Goal: Task Accomplishment & Management: Use online tool/utility

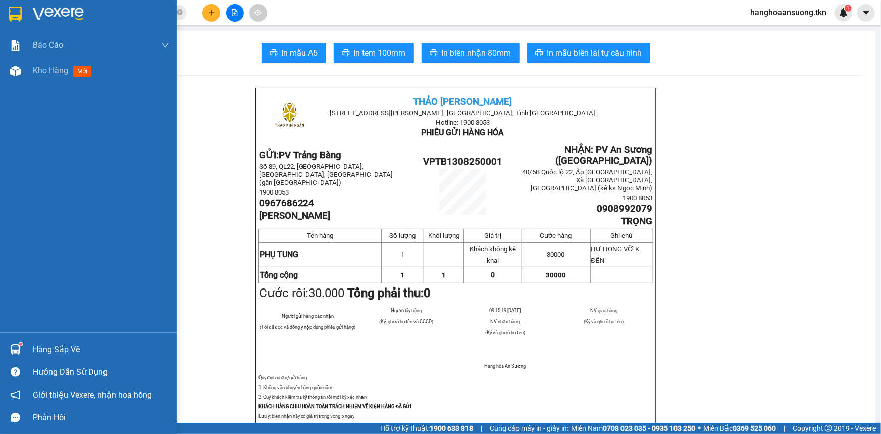
click at [23, 353] on div at bounding box center [16, 349] width 18 height 18
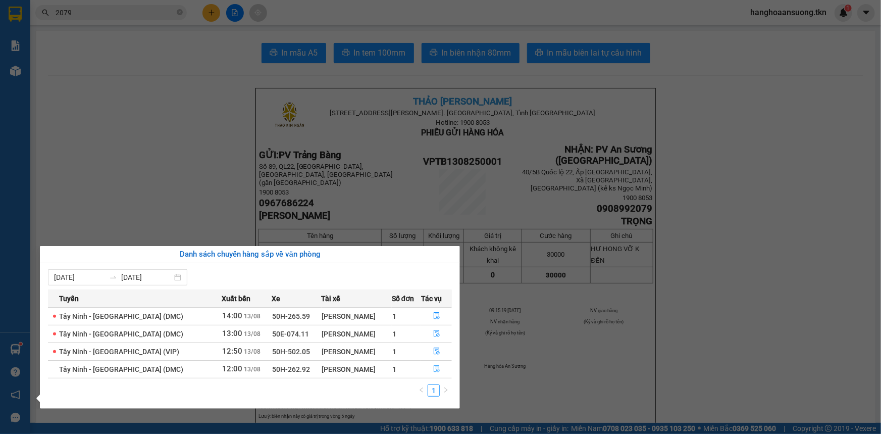
click at [436, 372] on icon "file-done" at bounding box center [437, 368] width 6 height 7
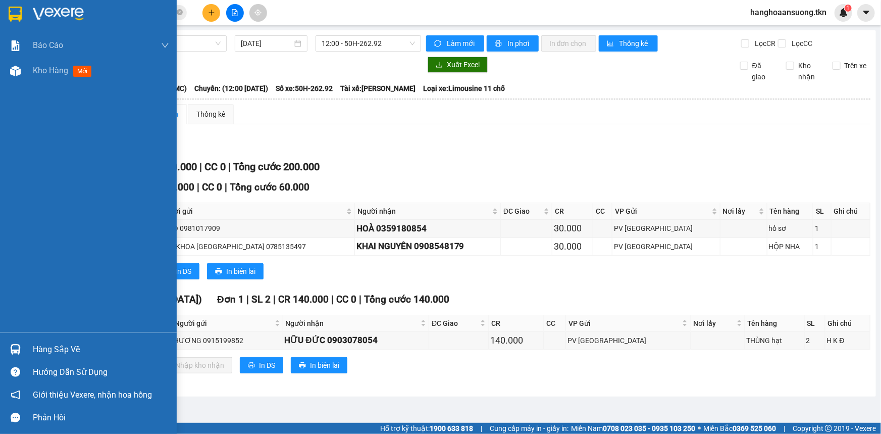
click at [24, 348] on div "Hàng sắp về" at bounding box center [88, 349] width 177 height 23
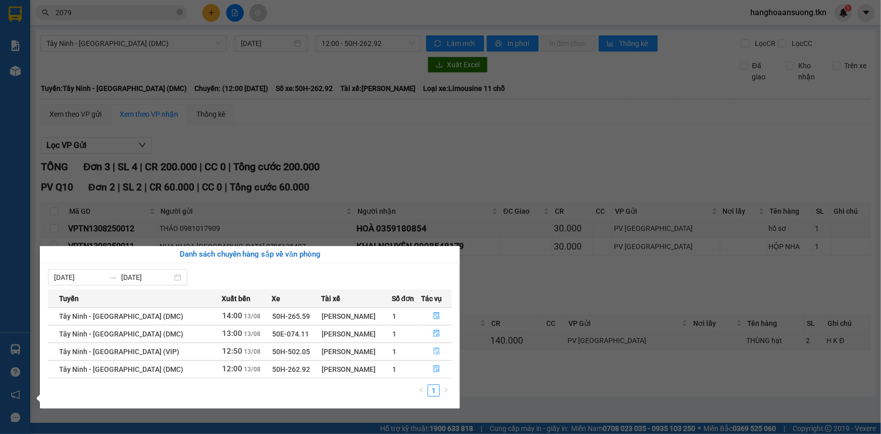
click at [429, 349] on button "button" at bounding box center [437, 351] width 30 height 16
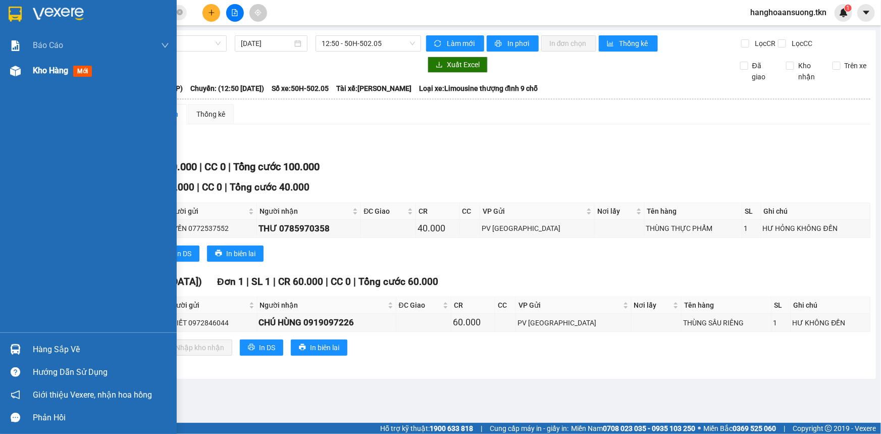
click at [16, 71] on img at bounding box center [15, 71] width 11 height 11
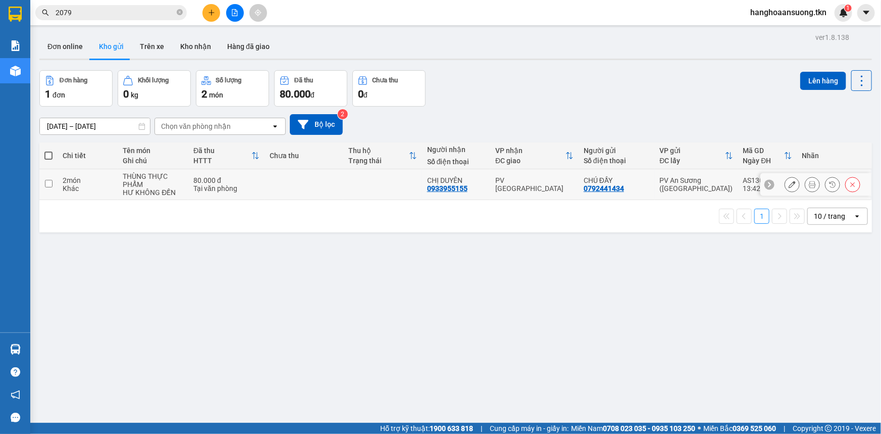
click at [307, 197] on td at bounding box center [304, 184] width 79 height 31
checkbox input "true"
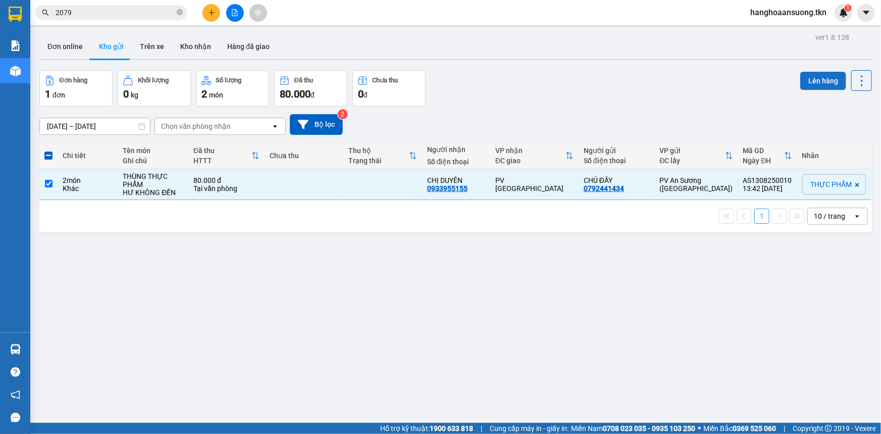
click at [828, 86] on button "Lên hàng" at bounding box center [823, 81] width 46 height 18
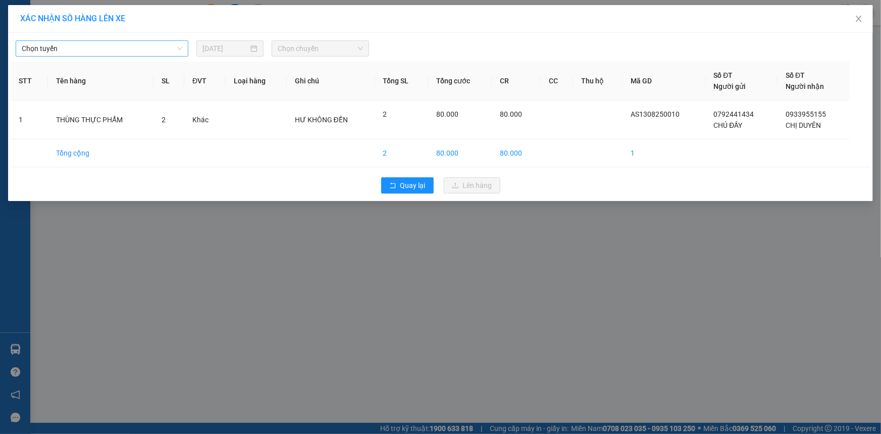
click at [109, 48] on span "Chọn tuyến" at bounding box center [102, 48] width 161 height 15
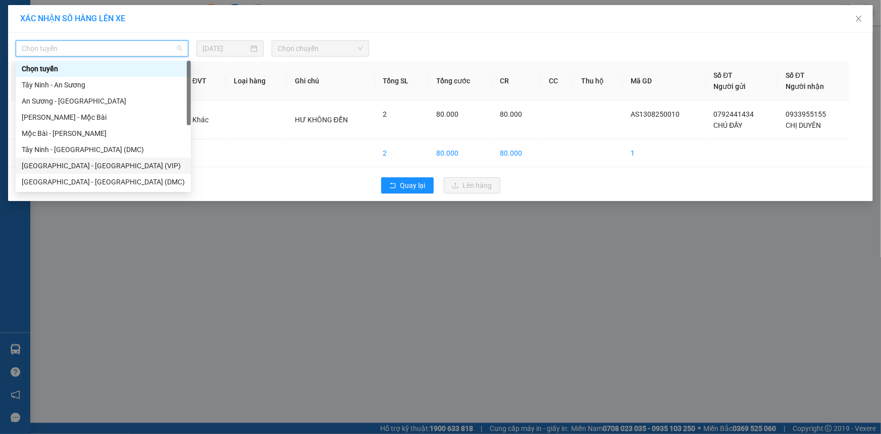
click at [88, 166] on div "[GEOGRAPHIC_DATA] - [GEOGRAPHIC_DATA] (VIP)" at bounding box center [103, 165] width 163 height 11
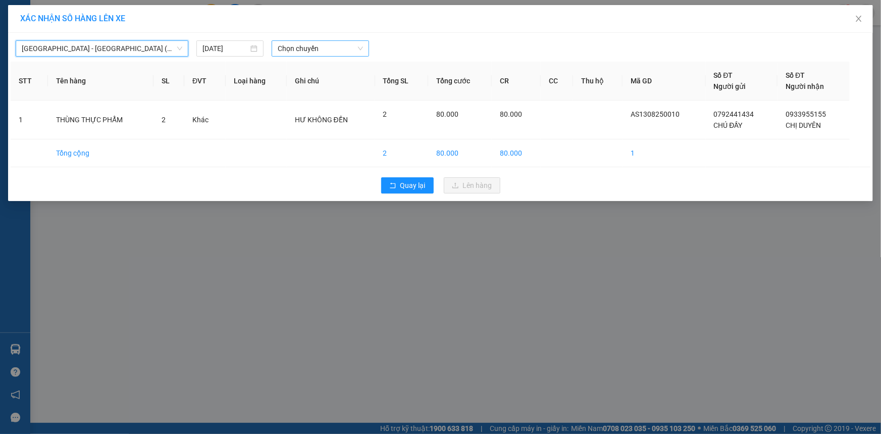
click at [306, 47] on span "Chọn chuyến" at bounding box center [320, 48] width 85 height 15
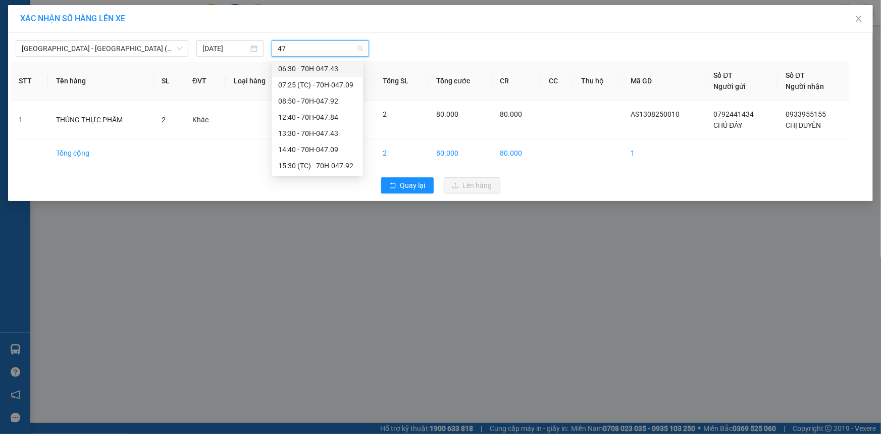
type input "474"
click at [324, 87] on div "13:30 - 70H-047.43" at bounding box center [317, 84] width 79 height 11
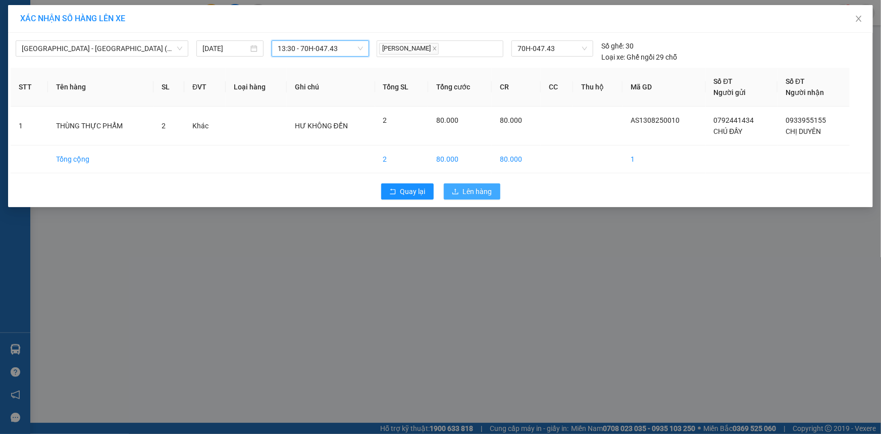
click at [474, 189] on span "Lên hàng" at bounding box center [477, 191] width 29 height 11
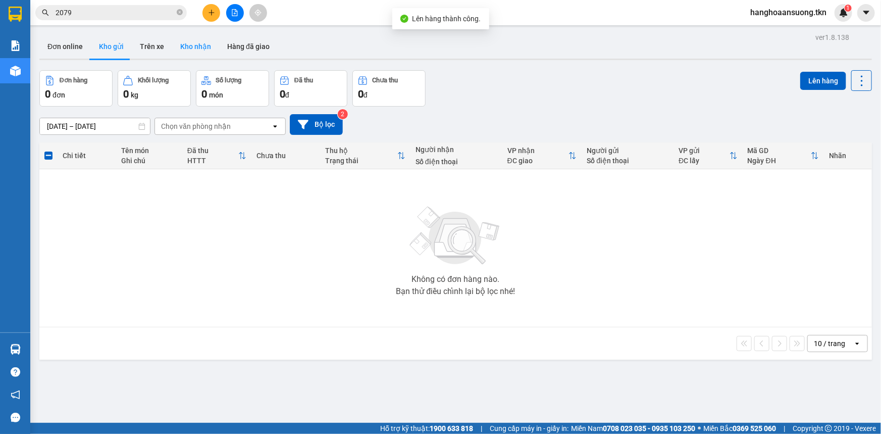
click at [172, 46] on button "Kho nhận" at bounding box center [195, 46] width 47 height 24
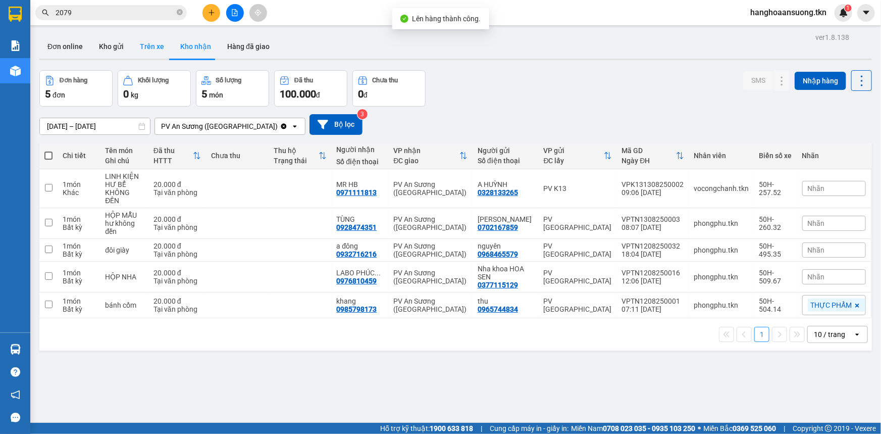
click at [151, 47] on button "Trên xe" at bounding box center [152, 46] width 40 height 24
type input "11/08/2025 – 13/08/2025"
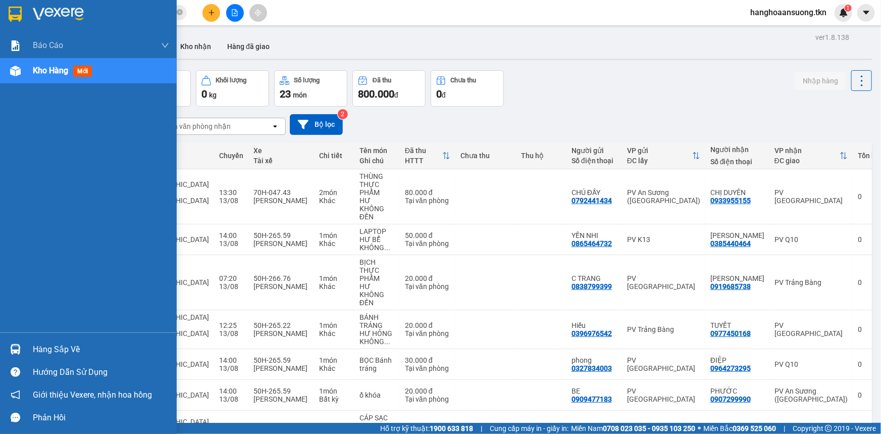
click at [11, 347] on img at bounding box center [15, 349] width 11 height 11
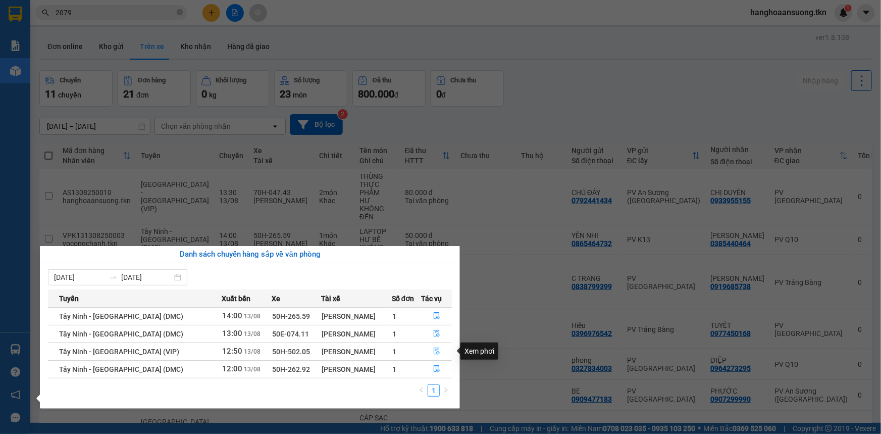
click at [435, 347] on icon "file-done" at bounding box center [436, 350] width 7 height 7
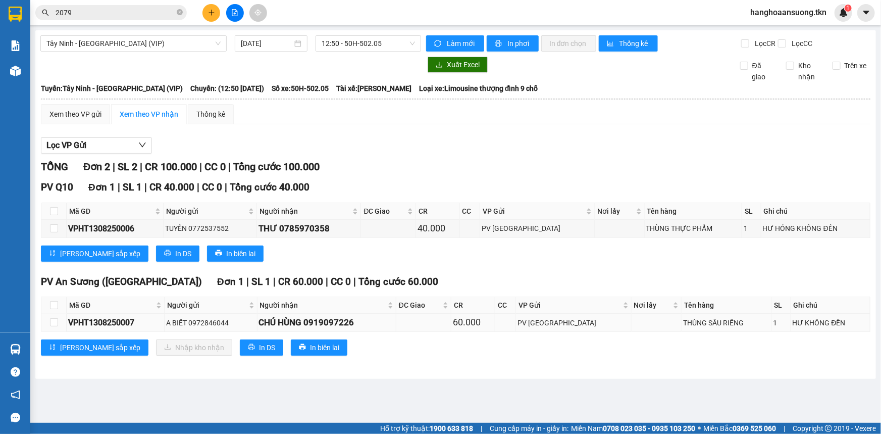
click at [51, 328] on td at bounding box center [53, 323] width 25 height 18
click at [56, 324] on input "checkbox" at bounding box center [54, 322] width 8 height 8
checkbox input "true"
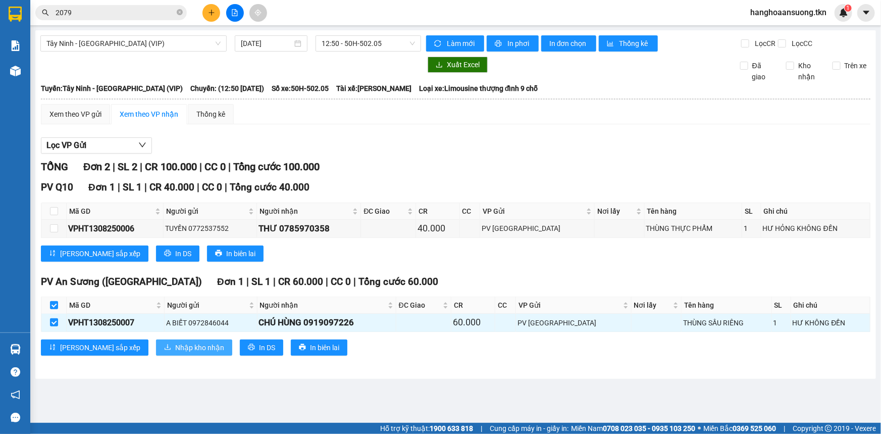
click at [175, 343] on span "Nhập kho nhận" at bounding box center [199, 347] width 49 height 11
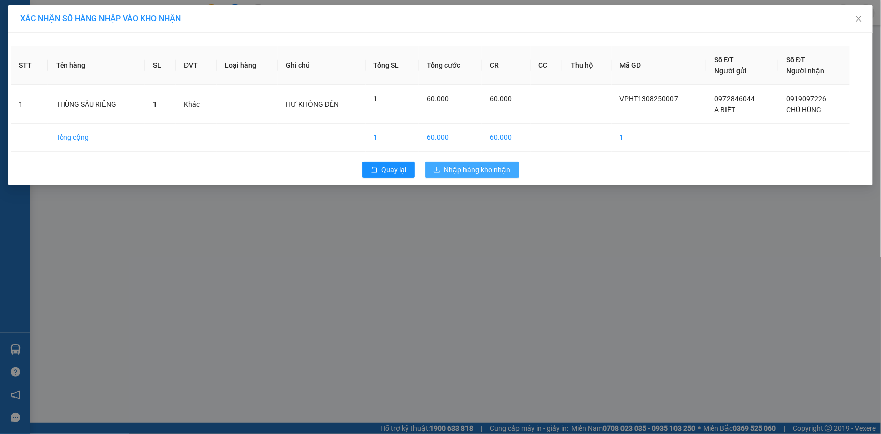
click at [489, 176] on button "Nhập hàng kho nhận" at bounding box center [472, 170] width 94 height 16
click at [489, 169] on span "Nhập hàng kho nhận" at bounding box center [477, 169] width 67 height 11
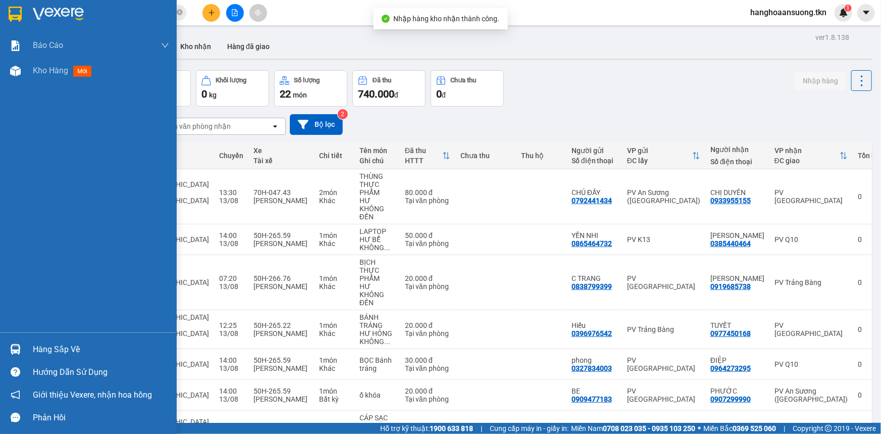
click at [14, 347] on img at bounding box center [15, 349] width 11 height 11
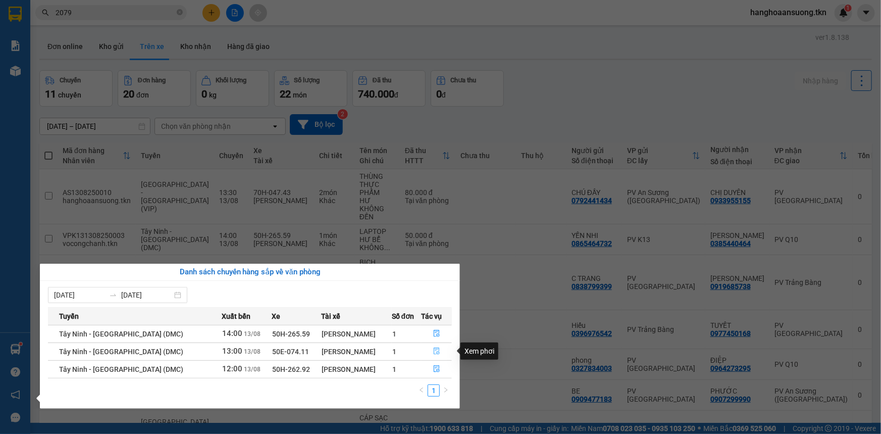
click at [437, 349] on icon "file-done" at bounding box center [436, 350] width 7 height 7
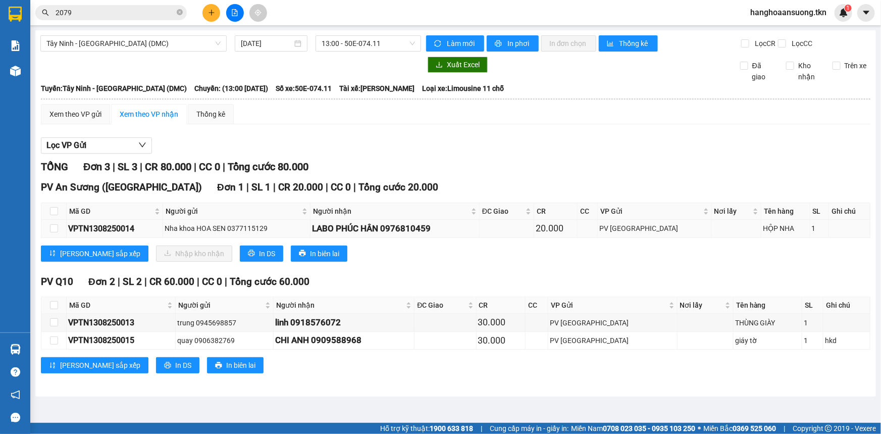
click at [49, 229] on td at bounding box center [53, 229] width 25 height 18
click at [52, 226] on input "checkbox" at bounding box center [54, 228] width 8 height 8
checkbox input "true"
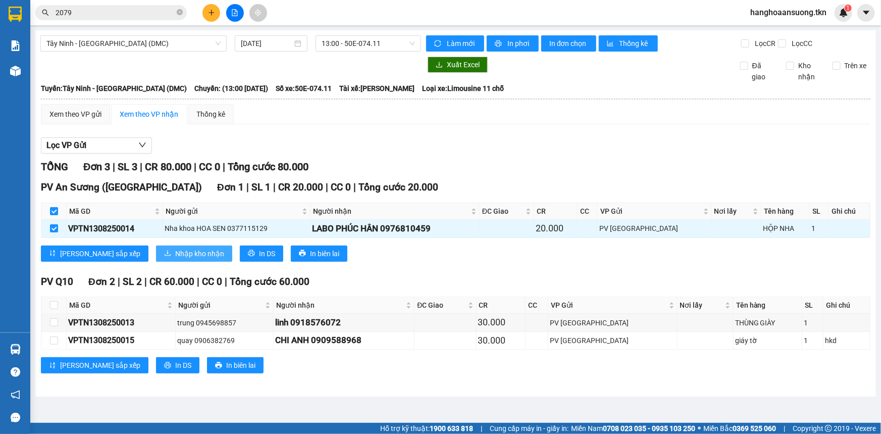
click at [156, 258] on button "Nhập kho nhận" at bounding box center [194, 253] width 76 height 16
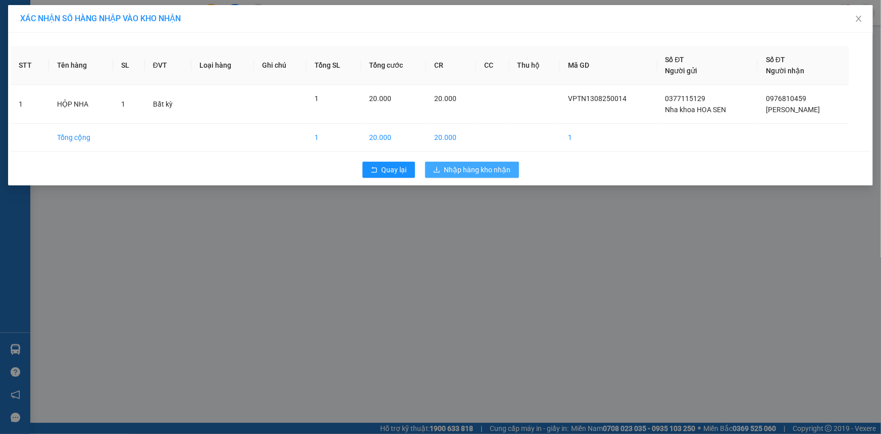
click at [489, 172] on span "Nhập hàng kho nhận" at bounding box center [477, 169] width 67 height 11
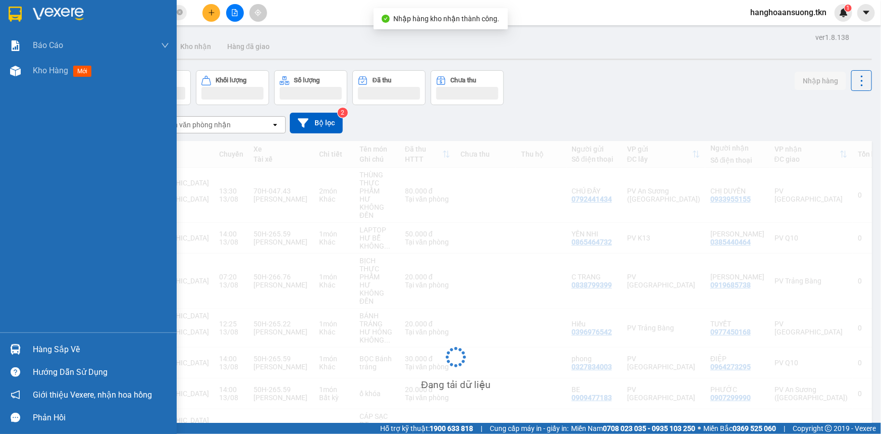
click at [13, 360] on div "Hàng sắp về" at bounding box center [88, 349] width 177 height 23
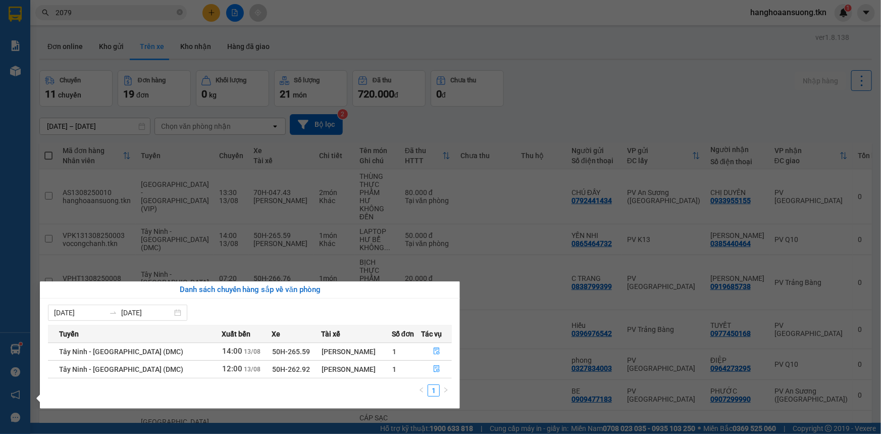
click at [519, 236] on section "Kết quả tìm kiếm ( 29 ) Bộ lọc Mã ĐH Trạng thái Món hàng Thu hộ Tổng cước Chưa …" at bounding box center [440, 217] width 881 height 434
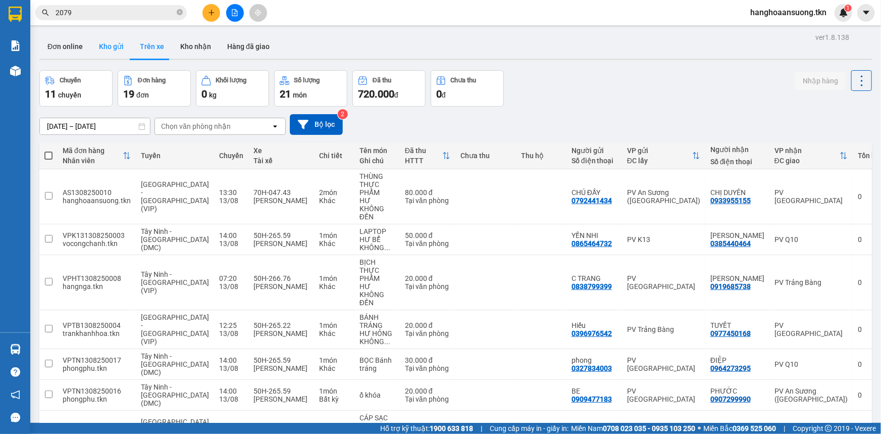
click at [108, 45] on button "Kho gửi" at bounding box center [111, 46] width 41 height 24
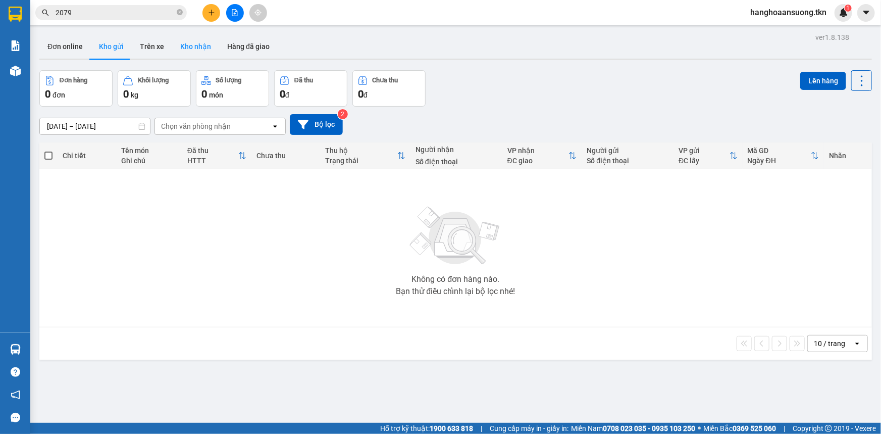
click at [194, 47] on button "Kho nhận" at bounding box center [195, 46] width 47 height 24
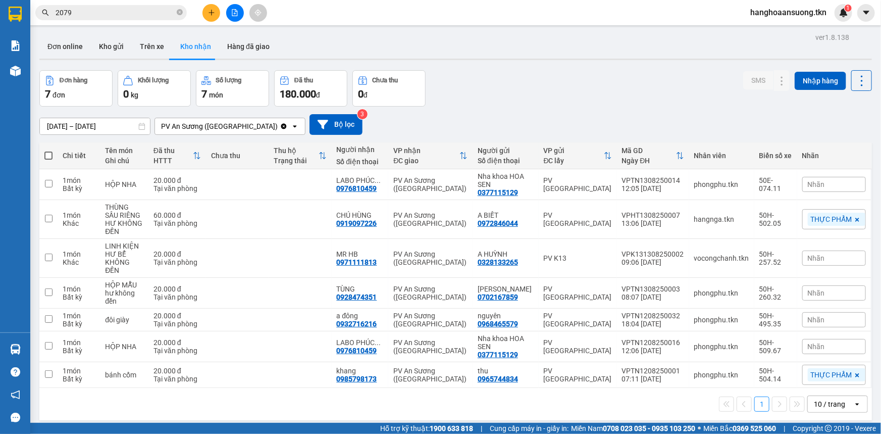
click at [108, 59] on div at bounding box center [455, 60] width 833 height 2
click at [111, 42] on button "Kho gửi" at bounding box center [111, 46] width 41 height 24
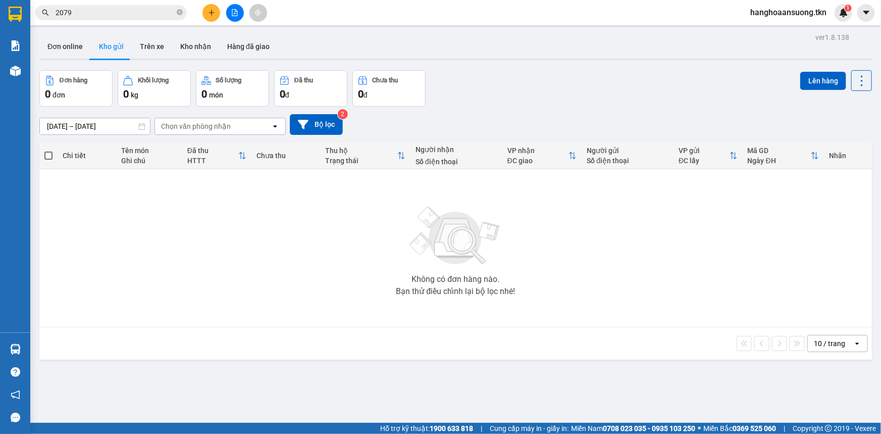
click at [328, 292] on div "Không có đơn hàng nào. Bạn thử điều chỉnh lại bộ lọc nhé!" at bounding box center [455, 248] width 823 height 152
click at [162, 59] on div at bounding box center [455, 60] width 833 height 2
click at [151, 51] on button "Trên xe" at bounding box center [152, 46] width 40 height 24
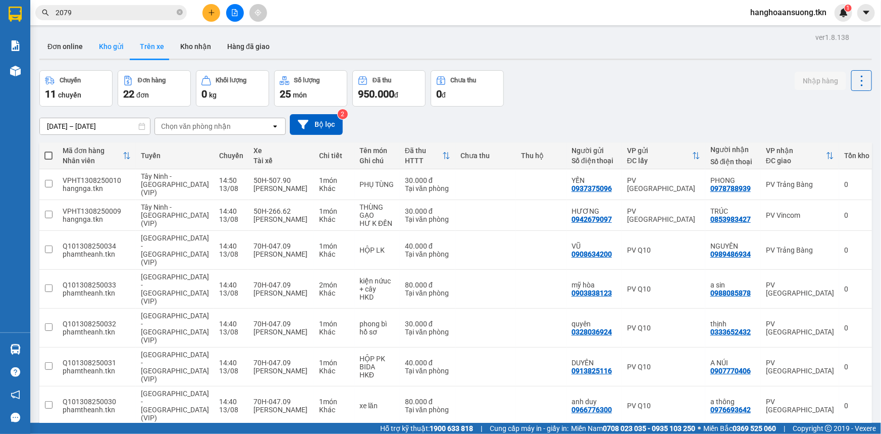
click at [120, 47] on button "Kho gửi" at bounding box center [111, 46] width 41 height 24
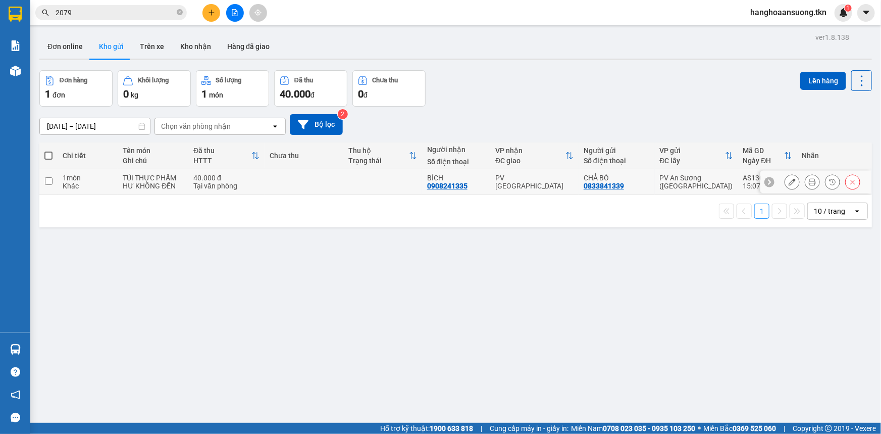
click at [807, 177] on button at bounding box center [812, 182] width 14 height 18
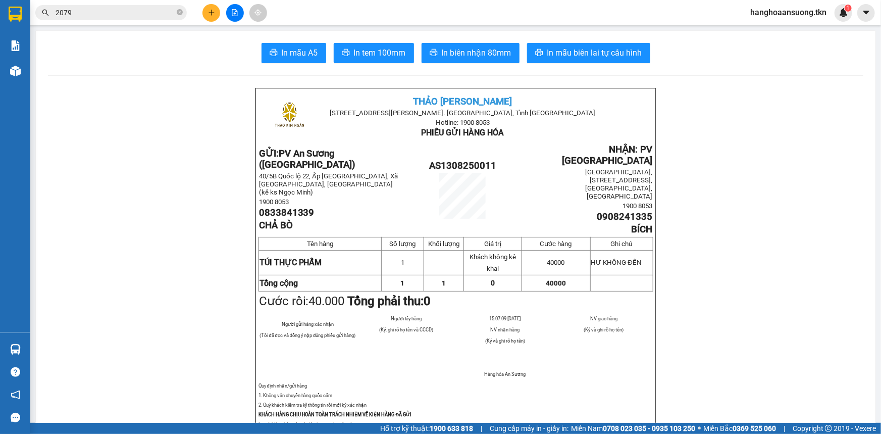
click at [274, 48] on button "In mẫu A5" at bounding box center [294, 53] width 65 height 20
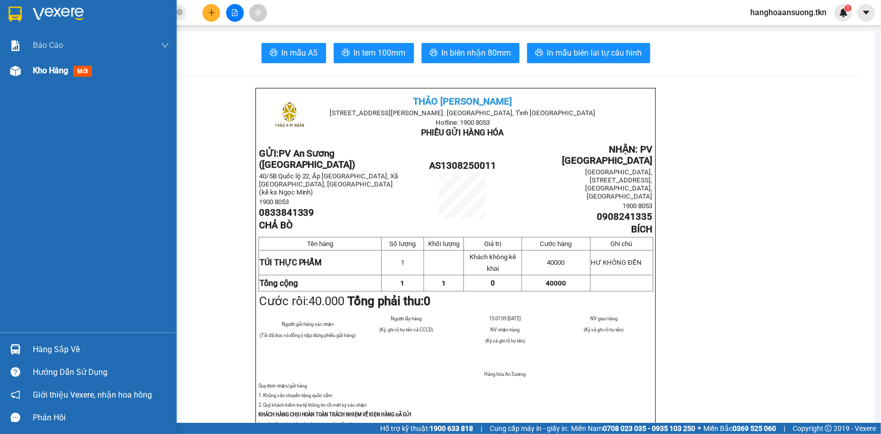
click at [16, 69] on img at bounding box center [15, 71] width 11 height 11
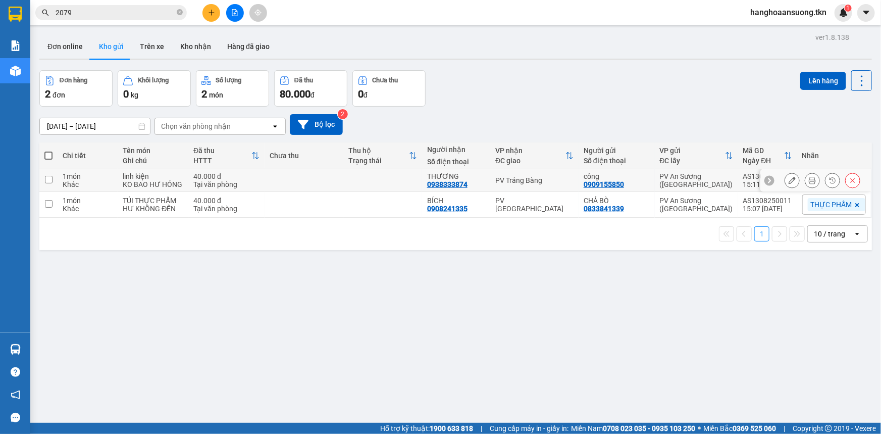
click at [809, 181] on icon at bounding box center [812, 180] width 7 height 7
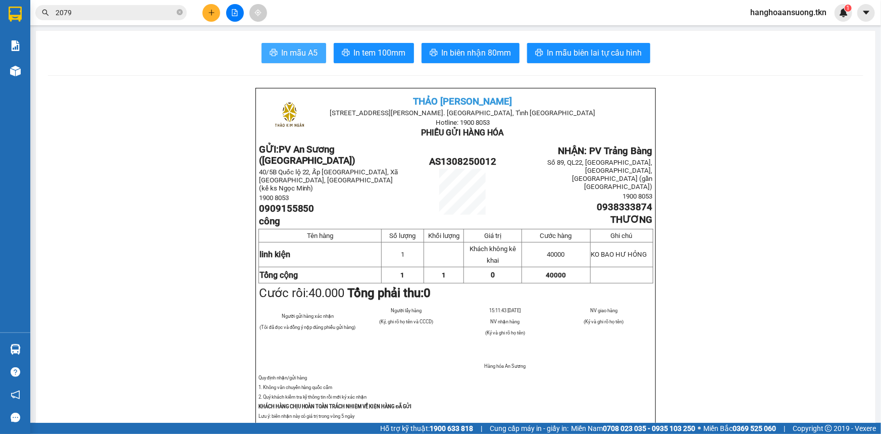
click at [316, 58] on button "In mẫu A5" at bounding box center [294, 53] width 65 height 20
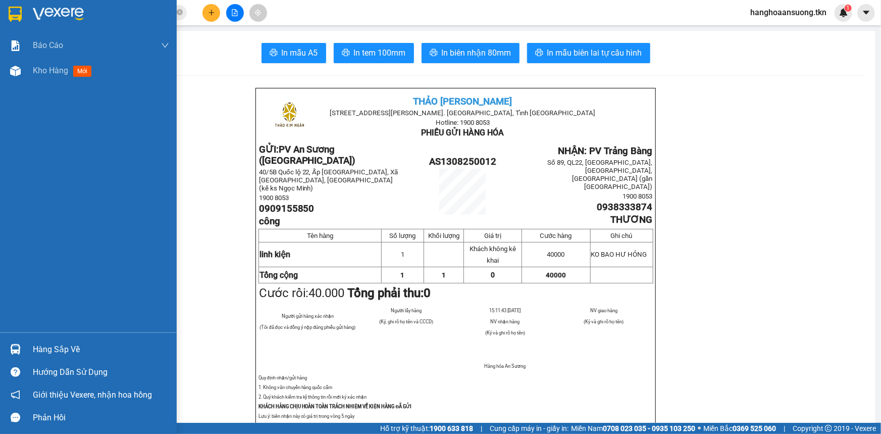
click at [15, 347] on img at bounding box center [15, 349] width 11 height 11
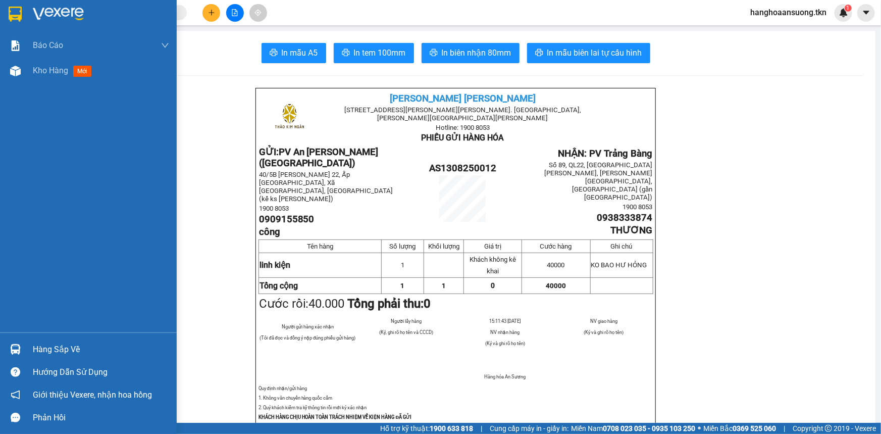
click at [16, 348] on img at bounding box center [15, 349] width 11 height 11
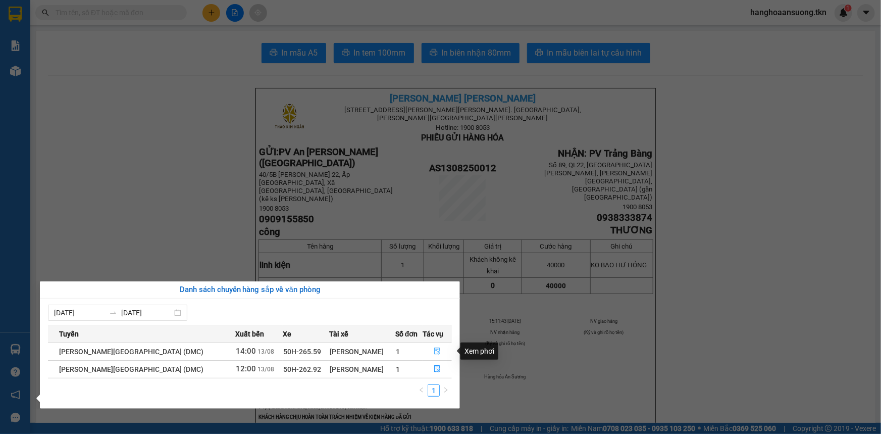
click at [434, 351] on icon "file-done" at bounding box center [437, 350] width 7 height 7
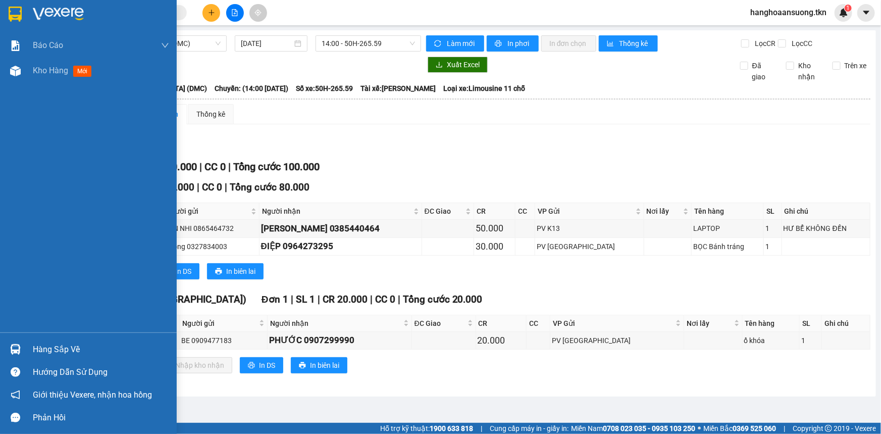
click at [14, 346] on img at bounding box center [15, 349] width 11 height 11
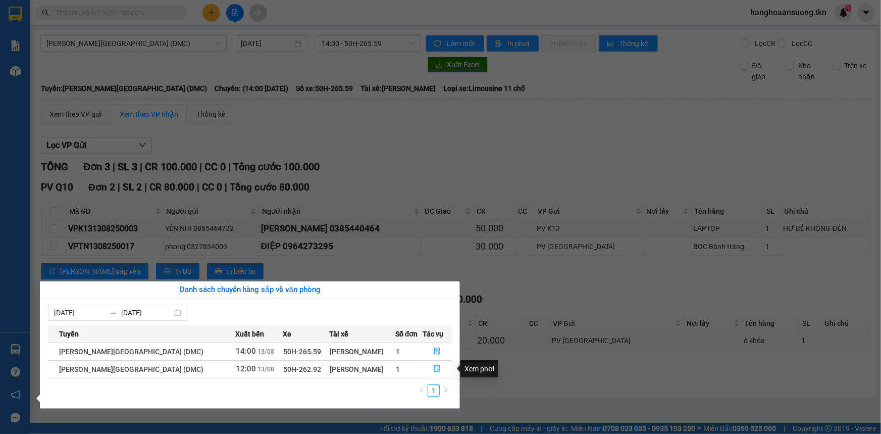
click at [435, 369] on icon "file-done" at bounding box center [438, 368] width 6 height 7
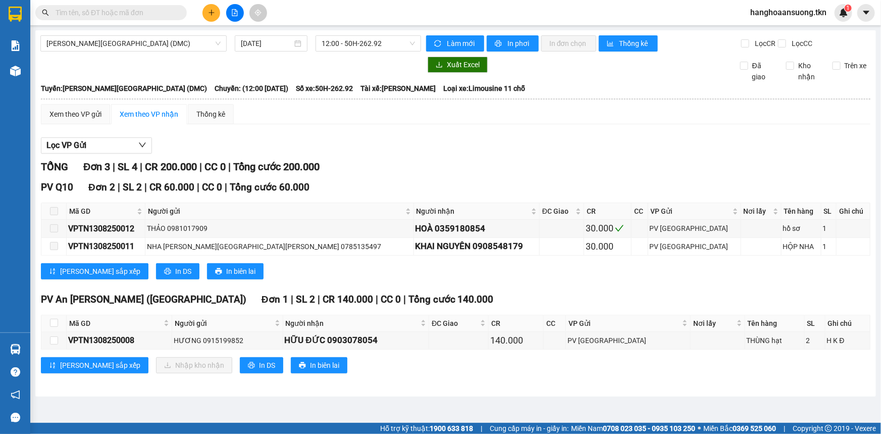
click at [212, 12] on icon "plus" at bounding box center [212, 12] width 6 height 1
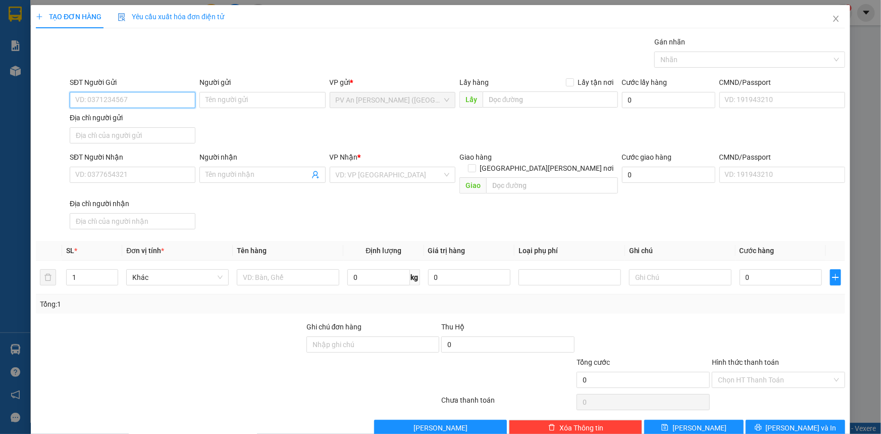
click at [120, 97] on input "SĐT Người Gửi" at bounding box center [133, 100] width 126 height 16
click at [137, 98] on input "SĐT Người Gửi" at bounding box center [133, 100] width 126 height 16
type input "0364442723"
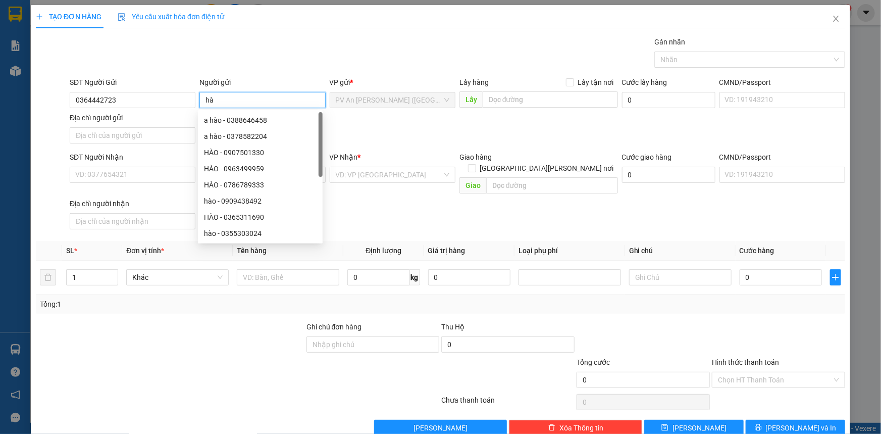
type input "h"
type input "HÀO"
click at [129, 176] on input "SĐT Người Nhận" at bounding box center [133, 175] width 126 height 16
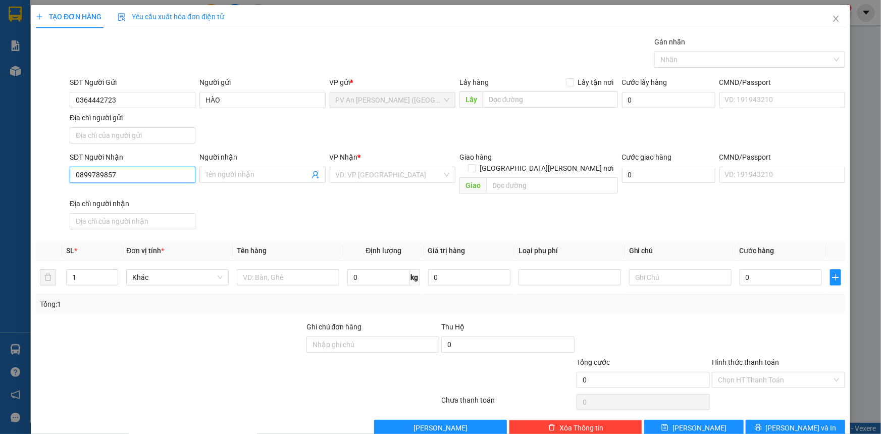
type input "0899789857"
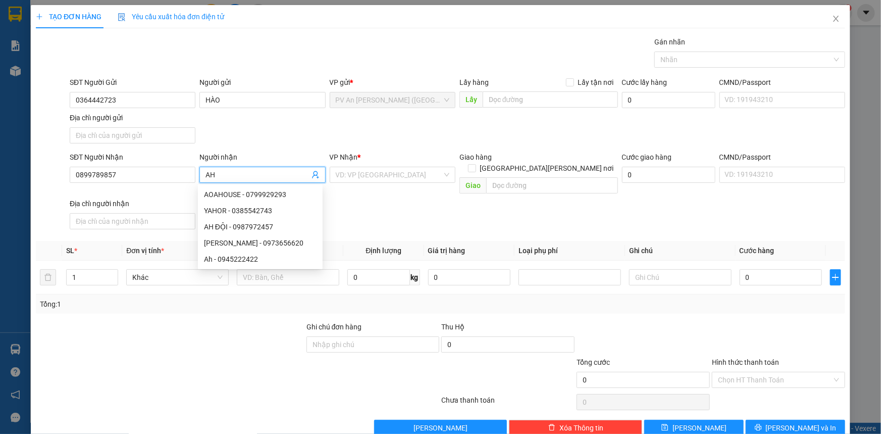
type input "A"
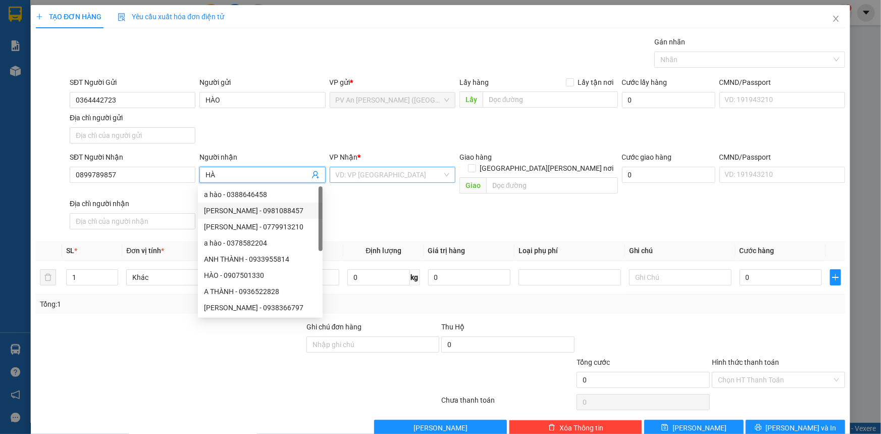
type input "HÀ"
click at [350, 170] on input "search" at bounding box center [389, 174] width 107 height 15
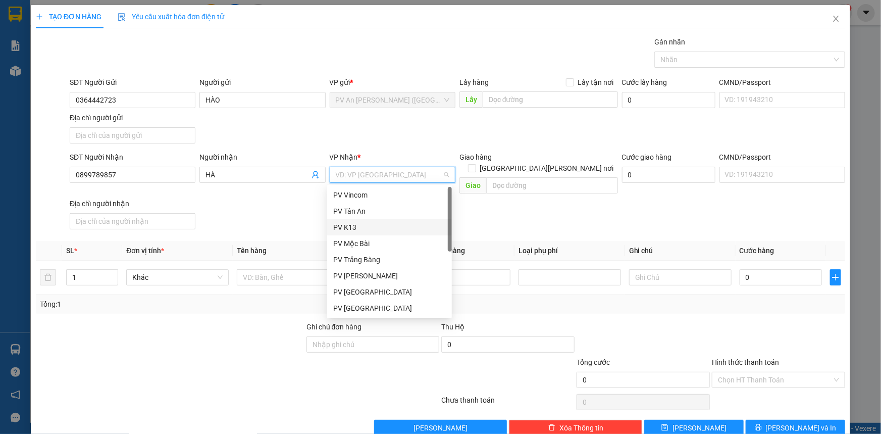
click at [359, 224] on div "PV K13" at bounding box center [389, 227] width 113 height 11
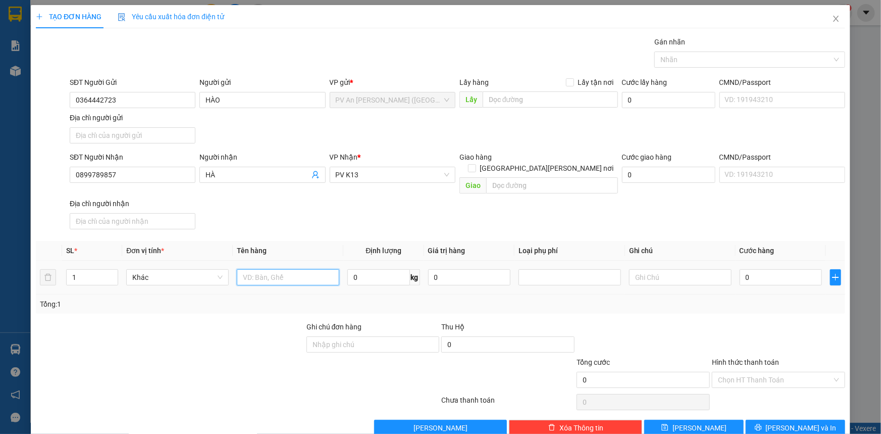
click at [269, 269] on input "text" at bounding box center [288, 277] width 103 height 16
type input "HỒ SƠ"
click at [657, 269] on input "text" at bounding box center [680, 277] width 103 height 16
type input "HƯ KHÔNG ĐỀN"
click at [752, 271] on input "0" at bounding box center [781, 277] width 82 height 16
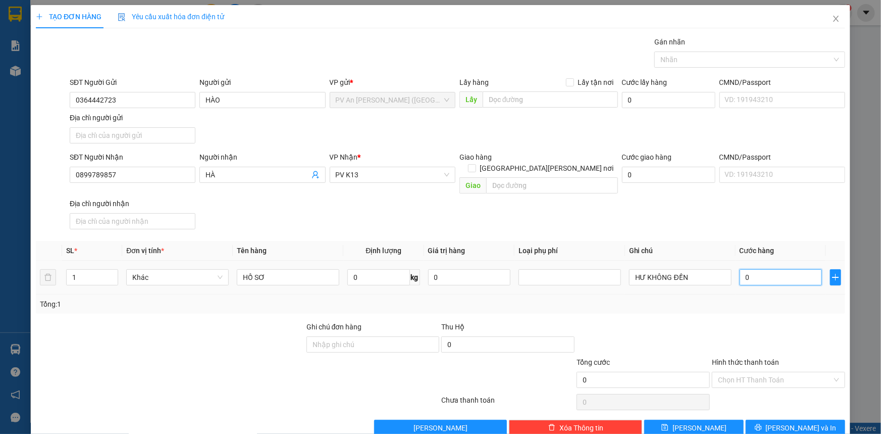
type input "2"
type input "20"
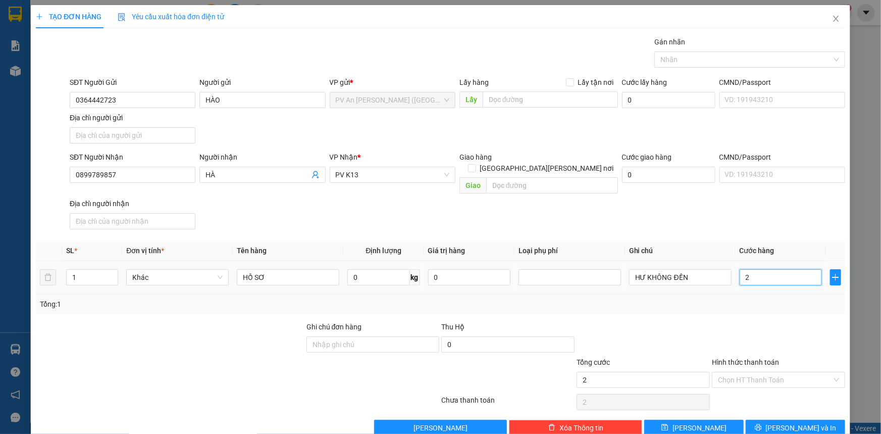
type input "20"
type input "20.000"
click at [757, 372] on input "Hình thức thanh toán" at bounding box center [775, 379] width 114 height 15
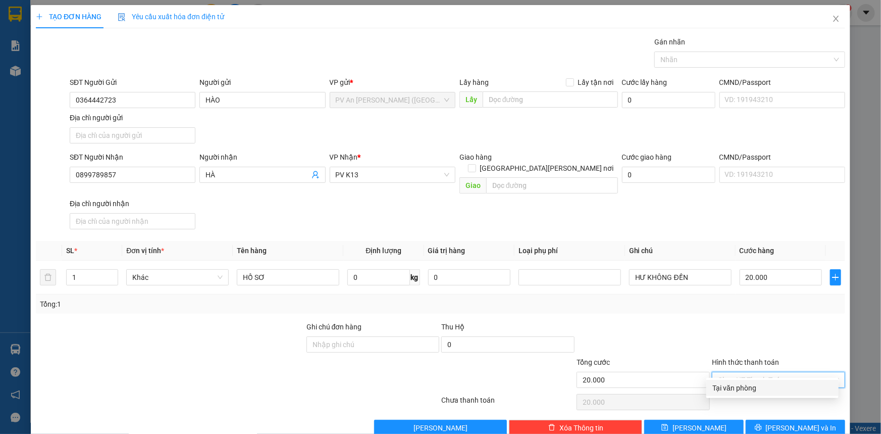
click at [738, 389] on div "Tại văn phòng" at bounding box center [773, 387] width 120 height 11
type input "0"
click at [762, 424] on icon "printer" at bounding box center [758, 427] width 7 height 7
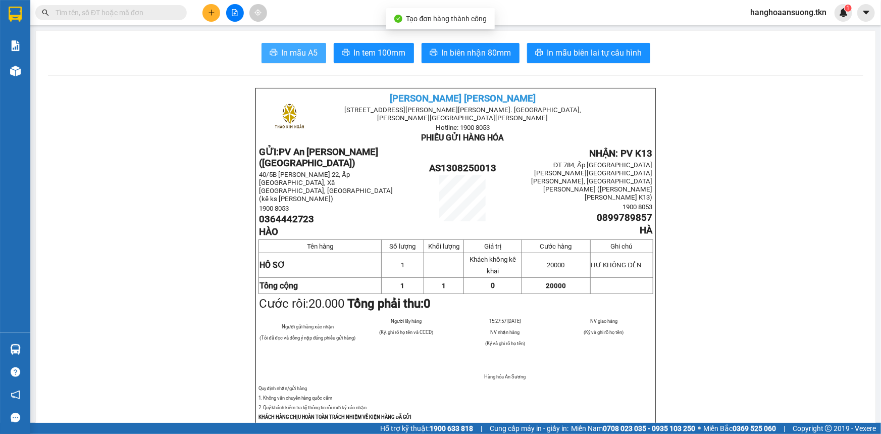
click at [299, 53] on span "In mẫu A5" at bounding box center [300, 52] width 36 height 13
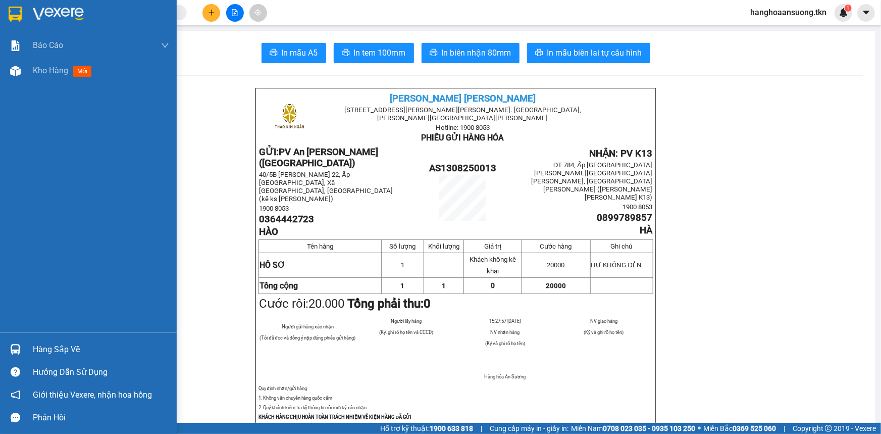
click at [14, 348] on img at bounding box center [15, 349] width 11 height 11
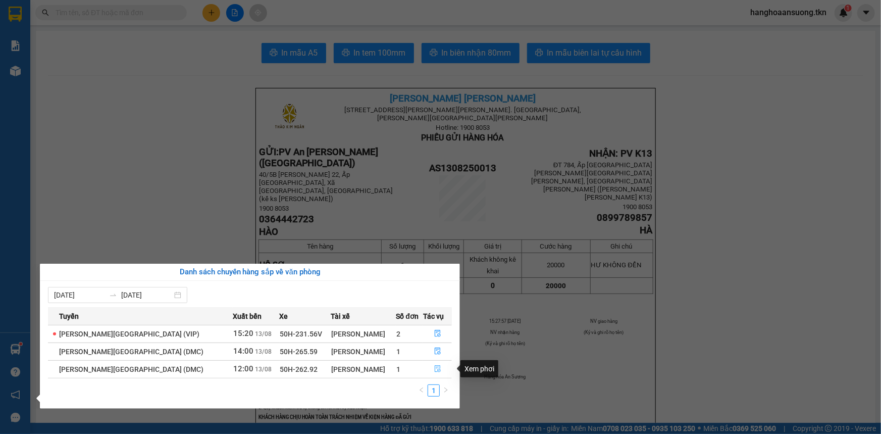
click at [435, 367] on icon "file-done" at bounding box center [438, 368] width 6 height 7
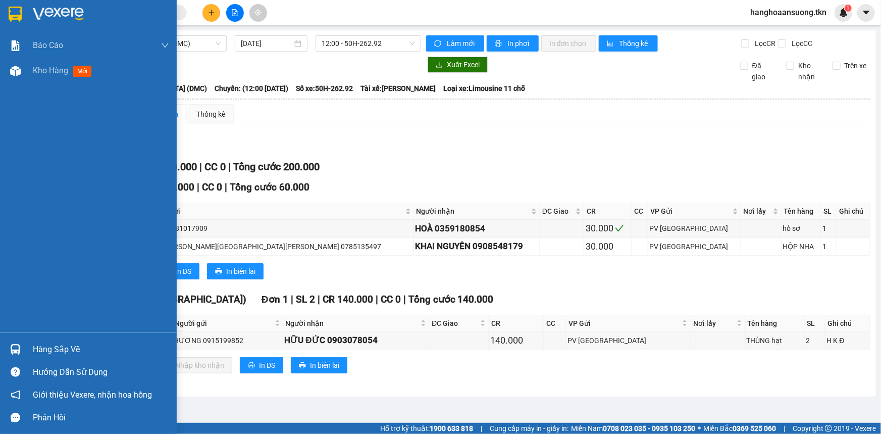
click at [20, 349] on img at bounding box center [15, 349] width 11 height 11
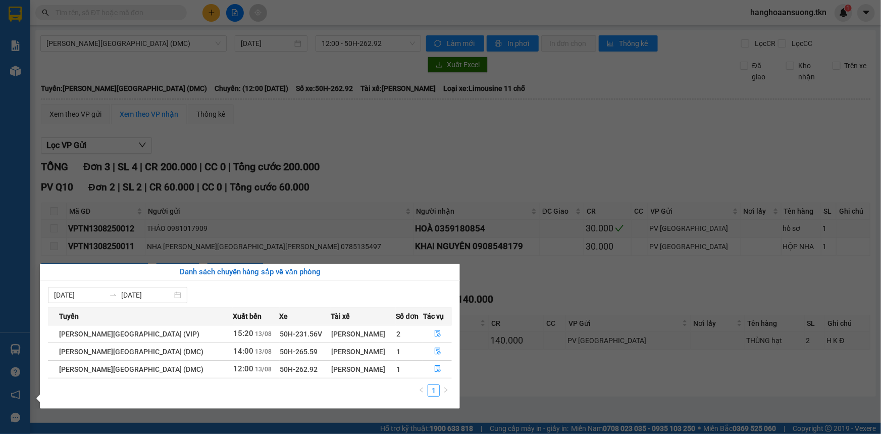
click at [513, 141] on section "Kết quả [PERSON_NAME] ( 0 ) Bộ lọc No Data hanghoaansuong.tkn 1 [PERSON_NAME] […" at bounding box center [440, 217] width 881 height 434
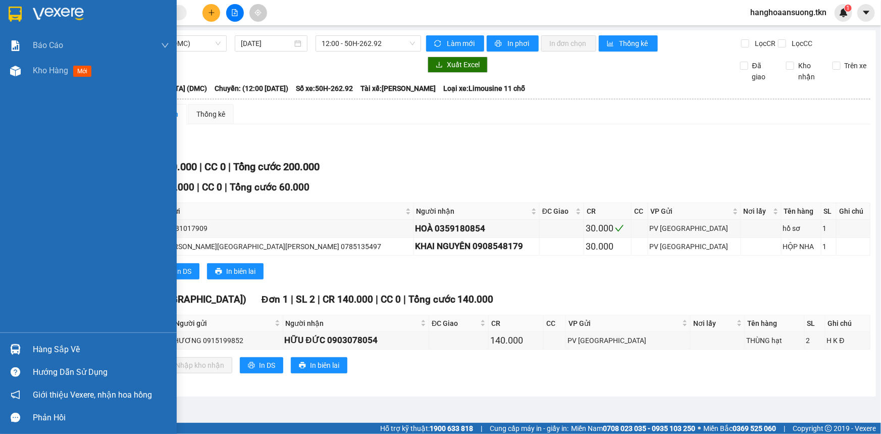
click at [11, 8] on img at bounding box center [15, 14] width 13 height 15
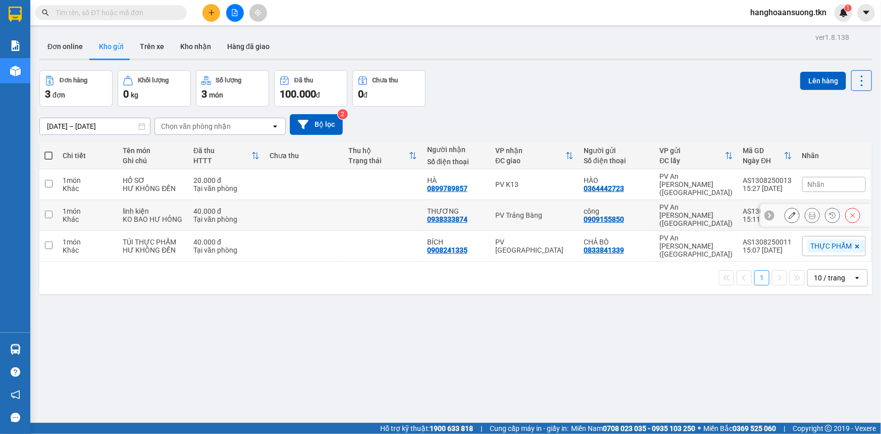
click at [48, 211] on input "checkbox" at bounding box center [49, 215] width 8 height 8
checkbox input "true"
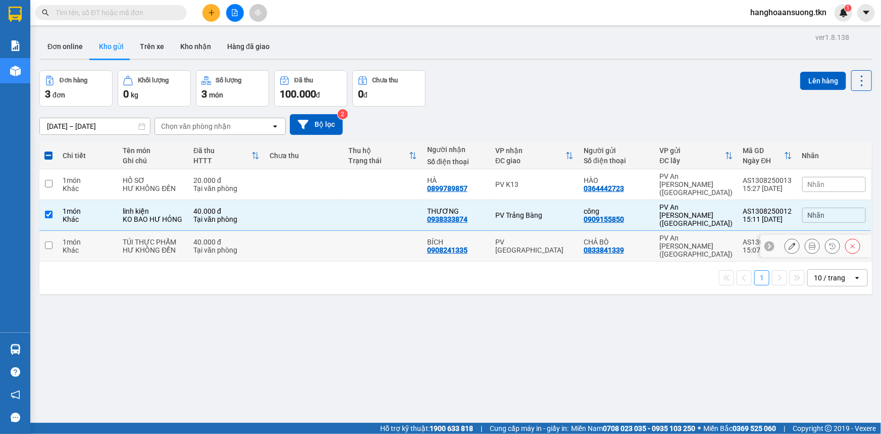
click at [49, 241] on input "checkbox" at bounding box center [49, 245] width 8 height 8
checkbox input "true"
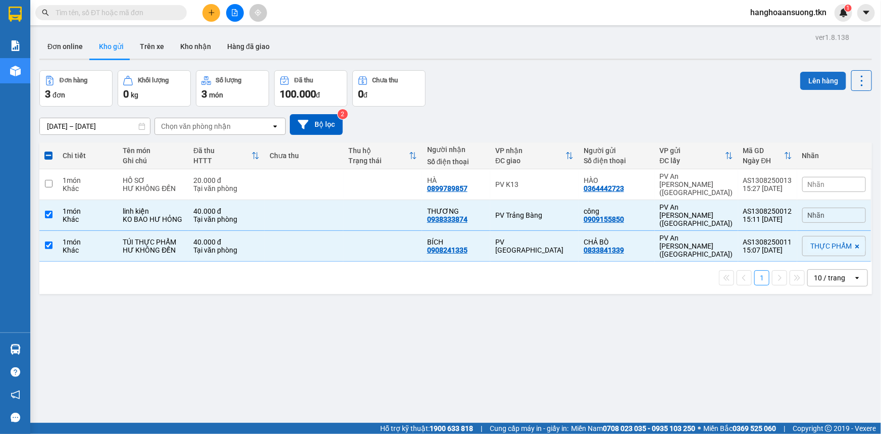
click at [821, 79] on button "Lên hàng" at bounding box center [823, 81] width 46 height 18
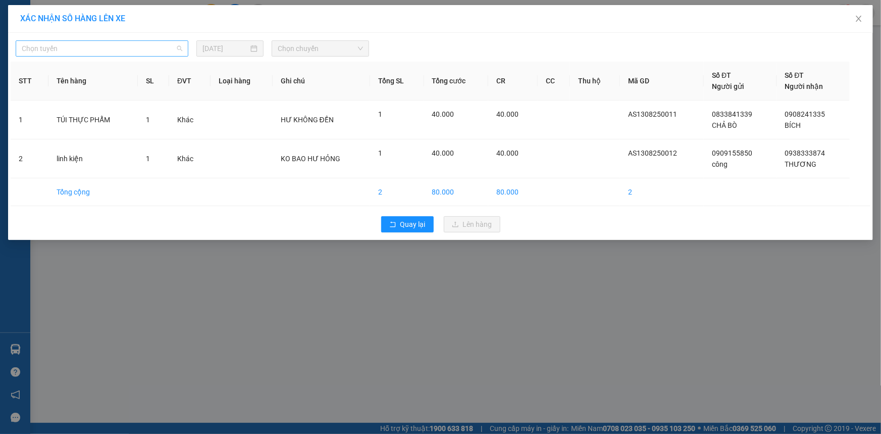
click at [122, 42] on span "Chọn tuyến" at bounding box center [102, 48] width 161 height 15
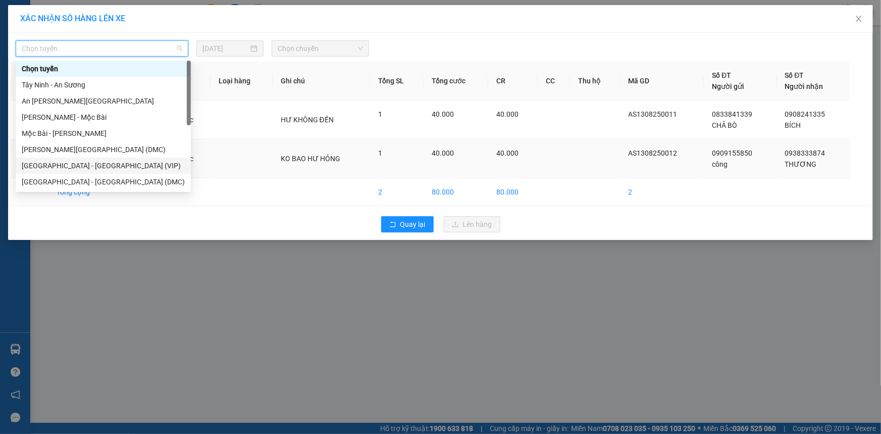
click at [98, 165] on div "[GEOGRAPHIC_DATA] - [GEOGRAPHIC_DATA] (VIP)" at bounding box center [103, 165] width 163 height 11
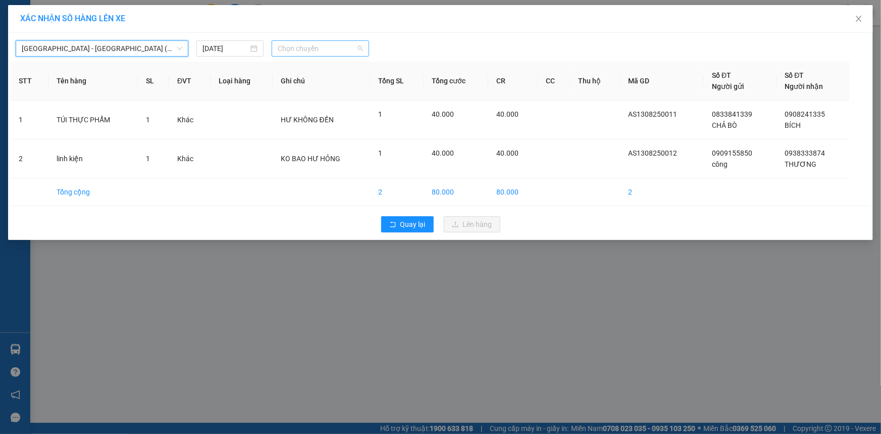
click at [290, 44] on span "Chọn chuyến" at bounding box center [320, 48] width 85 height 15
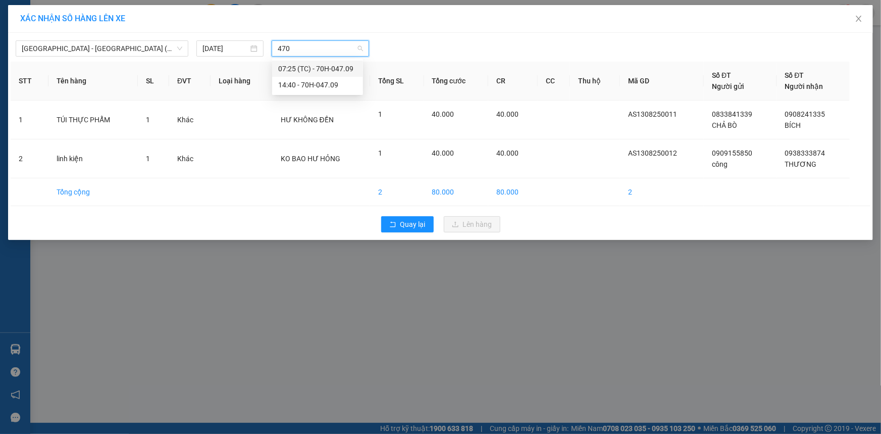
type input "4709"
click at [328, 83] on div "14:40 - 70H-047.09" at bounding box center [317, 84] width 79 height 11
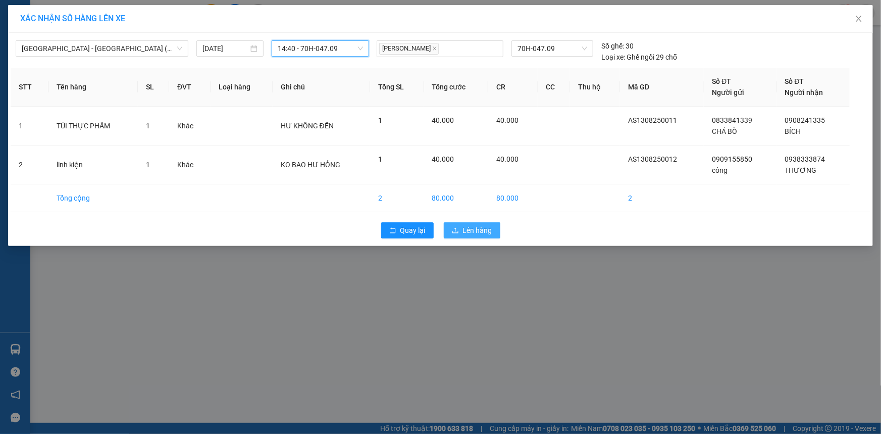
click at [468, 228] on span "Lên hàng" at bounding box center [477, 230] width 29 height 11
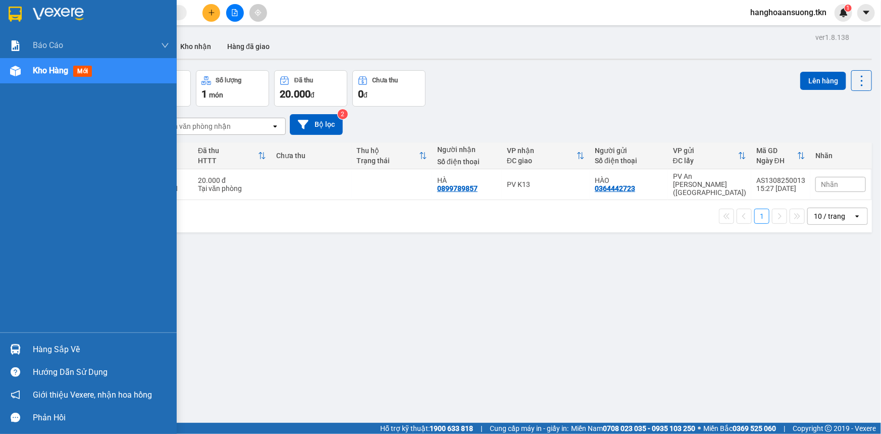
click at [16, 346] on img at bounding box center [15, 349] width 11 height 11
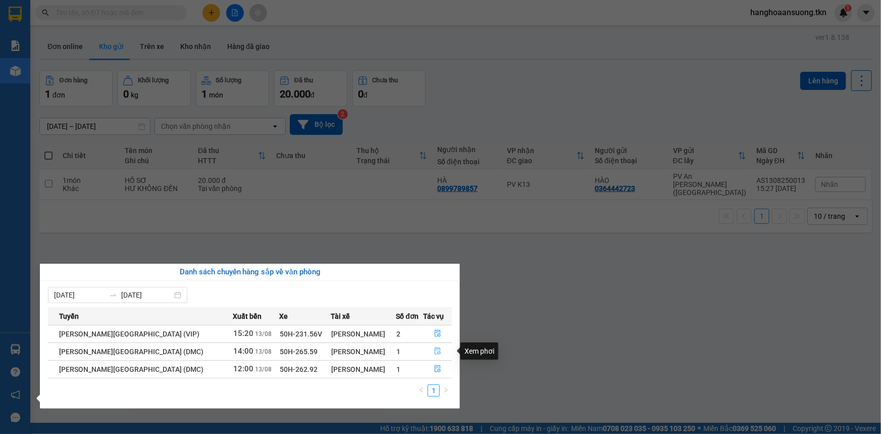
click at [439, 351] on button "button" at bounding box center [438, 351] width 28 height 16
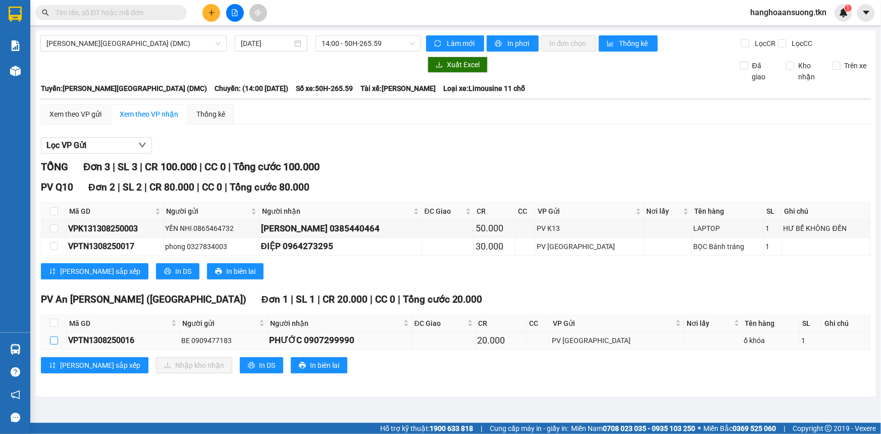
click at [52, 340] on input "checkbox" at bounding box center [54, 340] width 8 height 8
checkbox input "true"
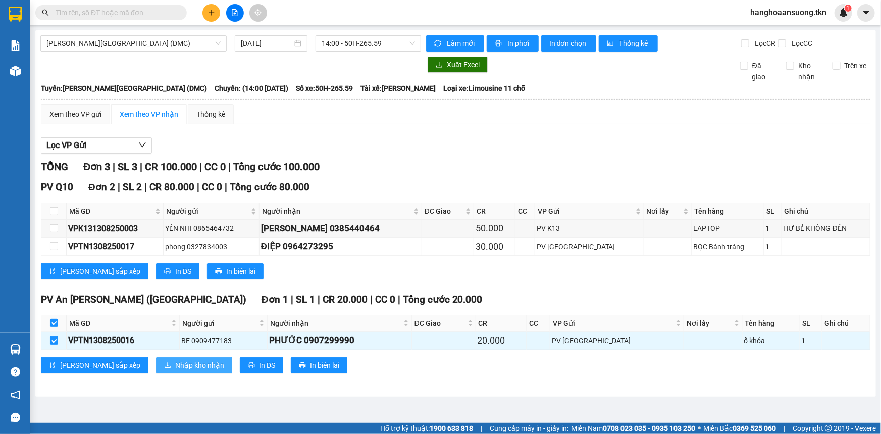
click at [156, 362] on button "Nhập kho nhận" at bounding box center [194, 365] width 76 height 16
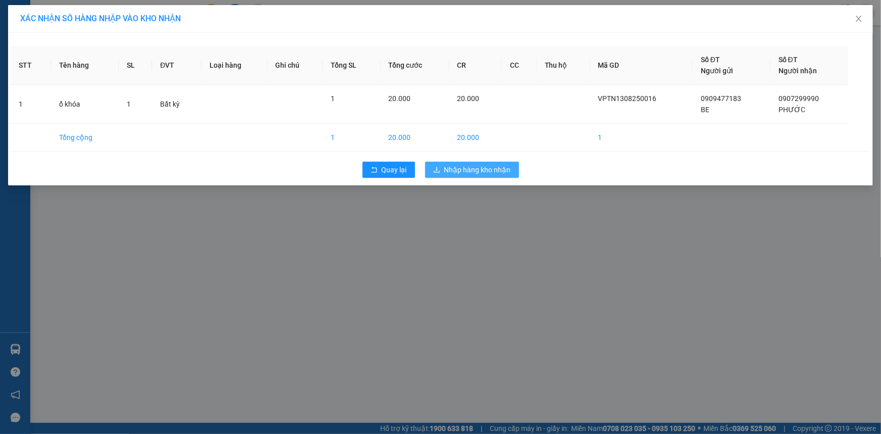
click at [488, 162] on div "Quay lại Nhập hàng kho nhận" at bounding box center [441, 170] width 860 height 26
click at [485, 168] on span "Nhập hàng kho nhận" at bounding box center [477, 169] width 67 height 11
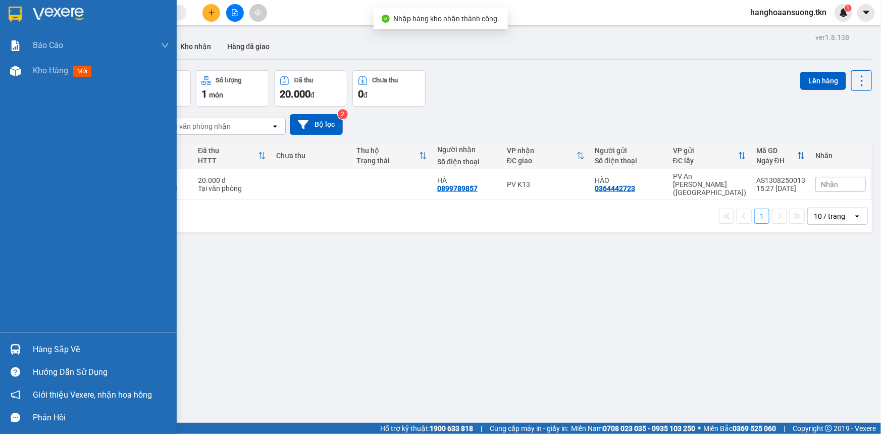
click at [18, 347] on img at bounding box center [15, 349] width 11 height 11
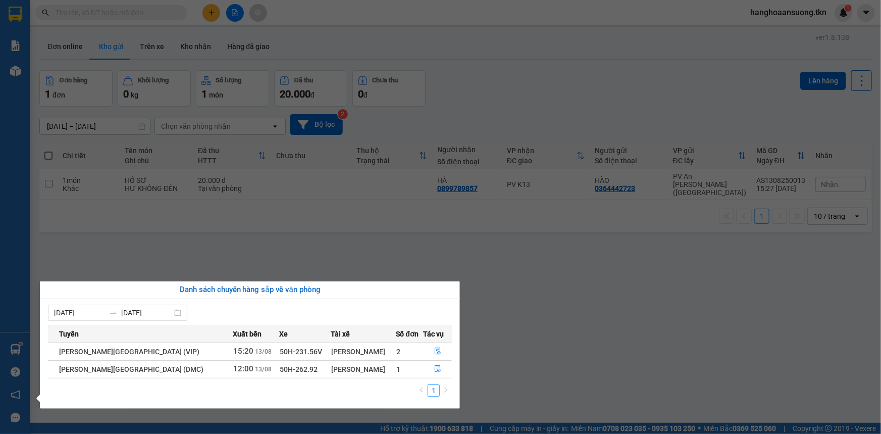
click at [505, 333] on section "Kết quả [PERSON_NAME] ( 0 ) Bộ lọc No Data hanghoaansuong.tkn 1 [PERSON_NAME] […" at bounding box center [440, 217] width 881 height 434
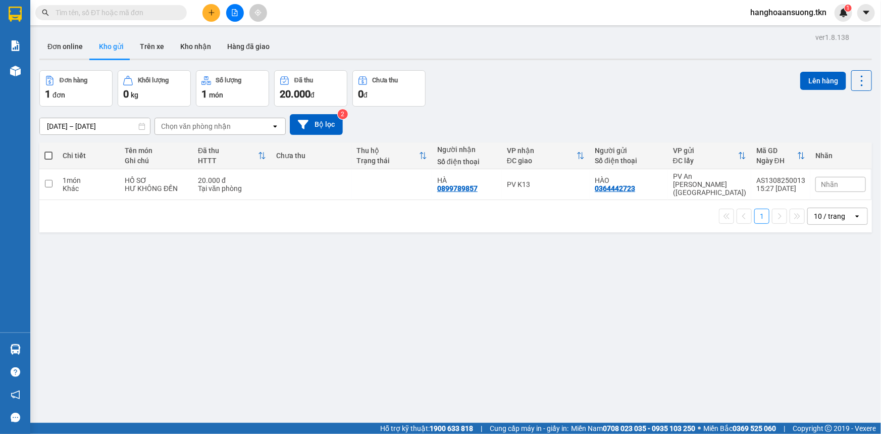
click at [134, 14] on input "text" at bounding box center [115, 12] width 119 height 11
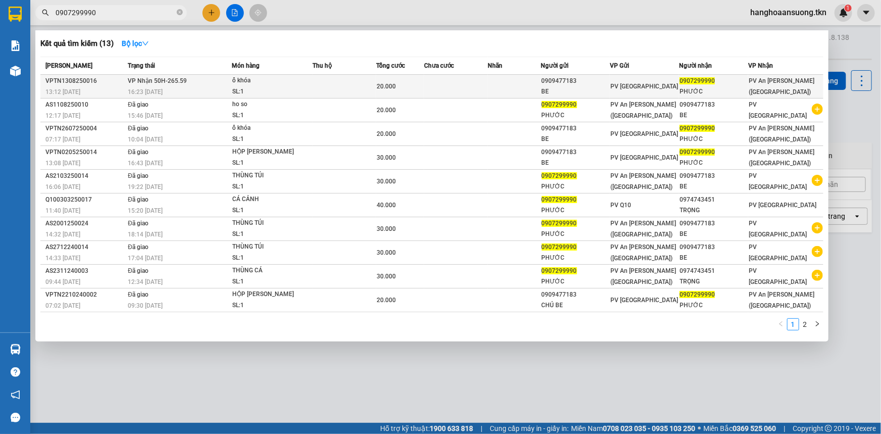
type input "0907299990"
click at [293, 85] on div "ổ khóa" at bounding box center [270, 80] width 76 height 11
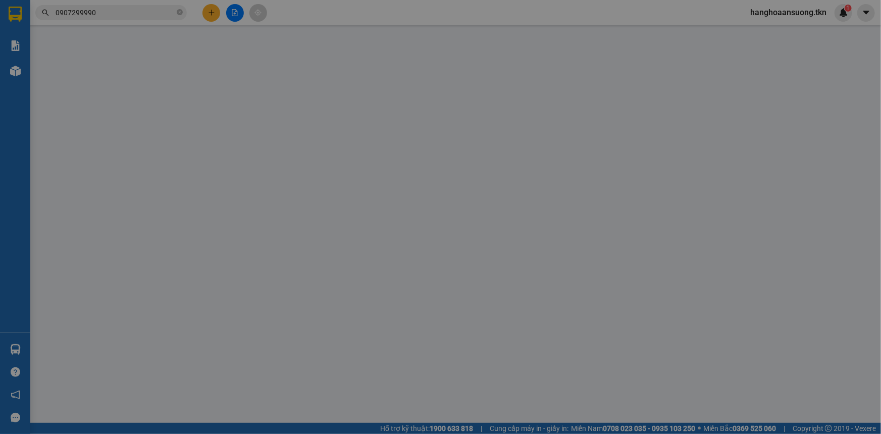
type input "0909477183"
type input "BE"
type input "0907299990"
type input "PHƯỚC"
type input "20.000"
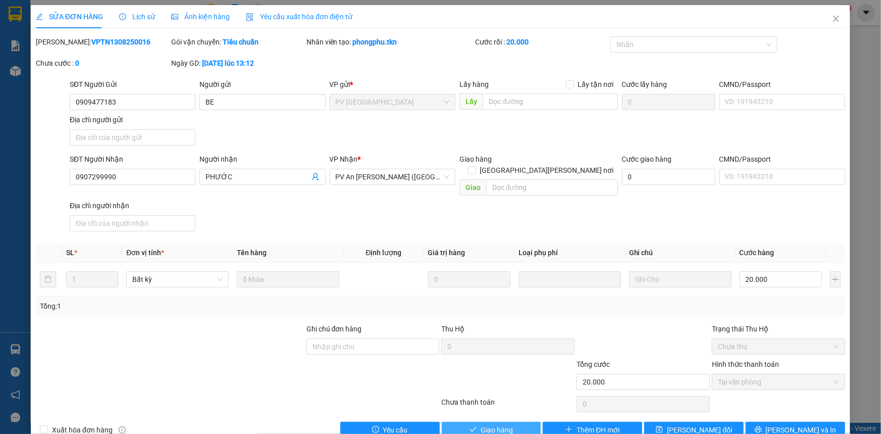
click at [503, 424] on span "Giao hàng" at bounding box center [497, 429] width 32 height 11
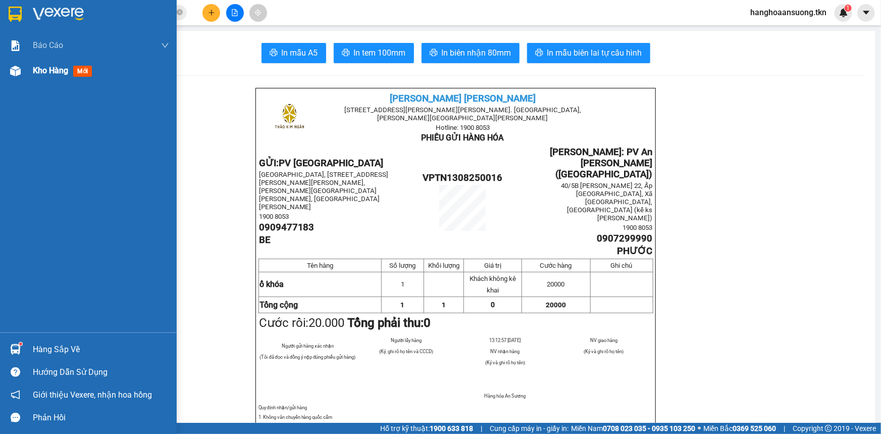
click at [23, 69] on div at bounding box center [16, 71] width 18 height 18
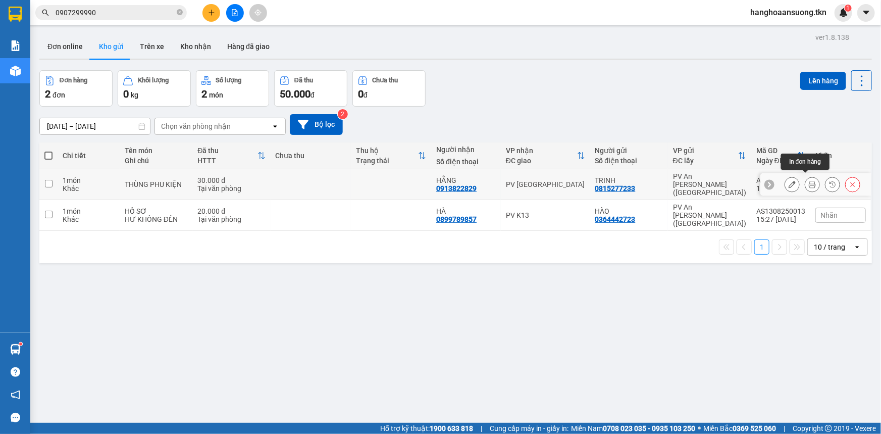
click at [809, 181] on icon at bounding box center [812, 184] width 7 height 7
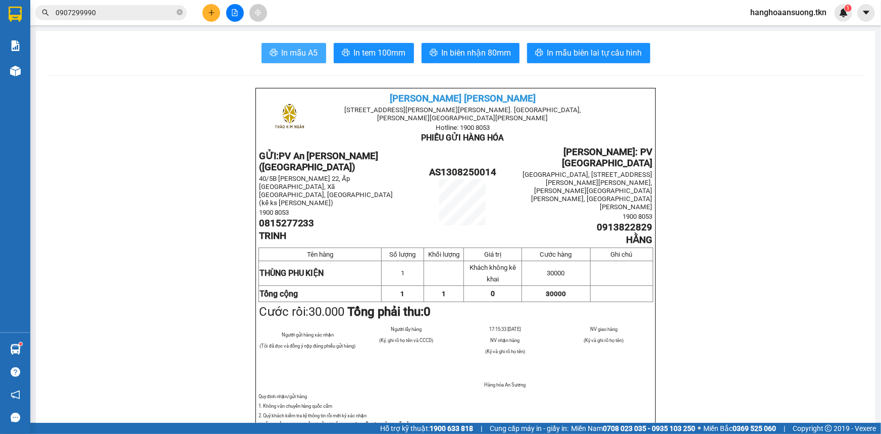
click at [301, 48] on span "In mẫu A5" at bounding box center [300, 52] width 36 height 13
